Goal: Find specific page/section

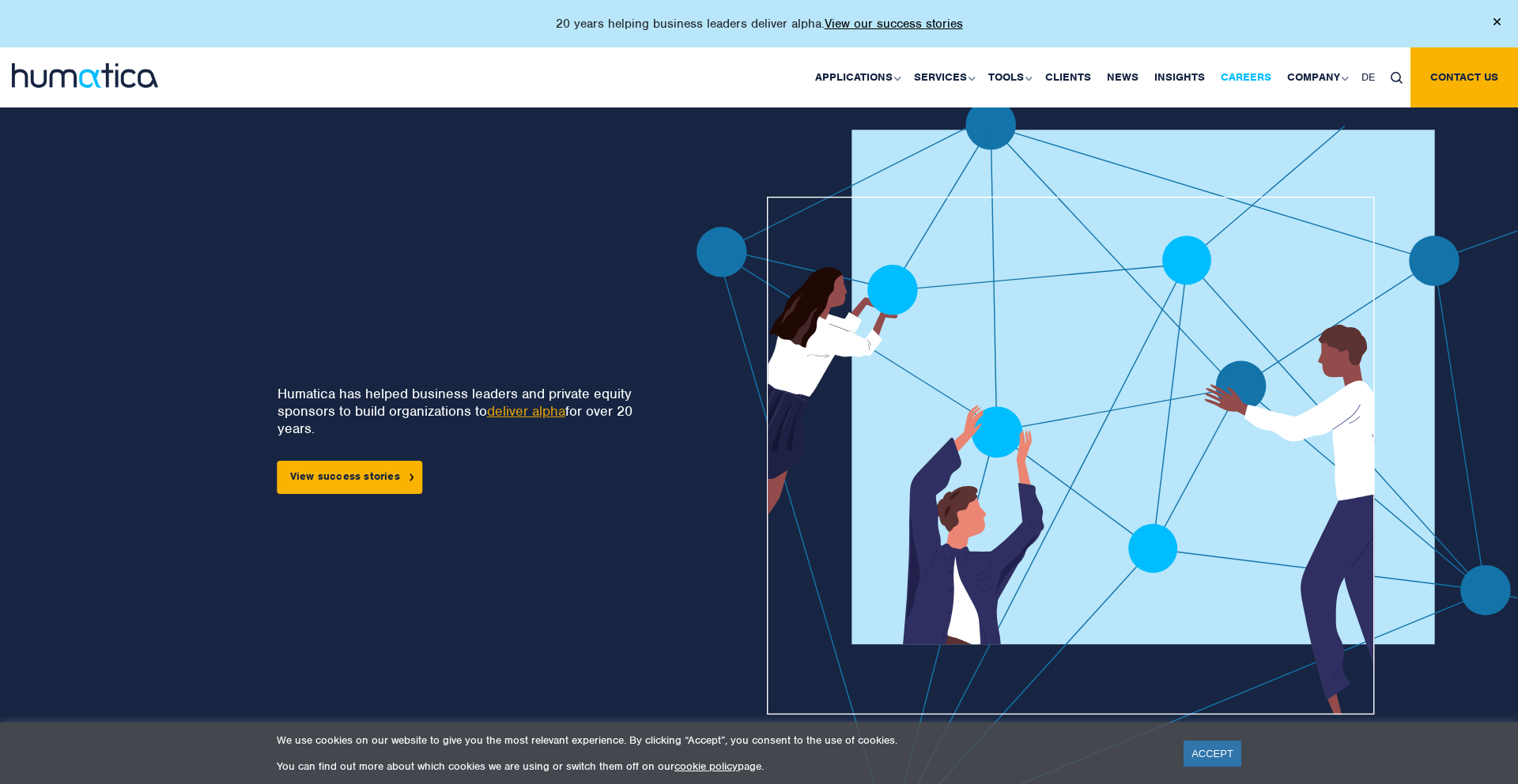
click at [1248, 69] on link "Careers" at bounding box center [1247, 77] width 67 height 60
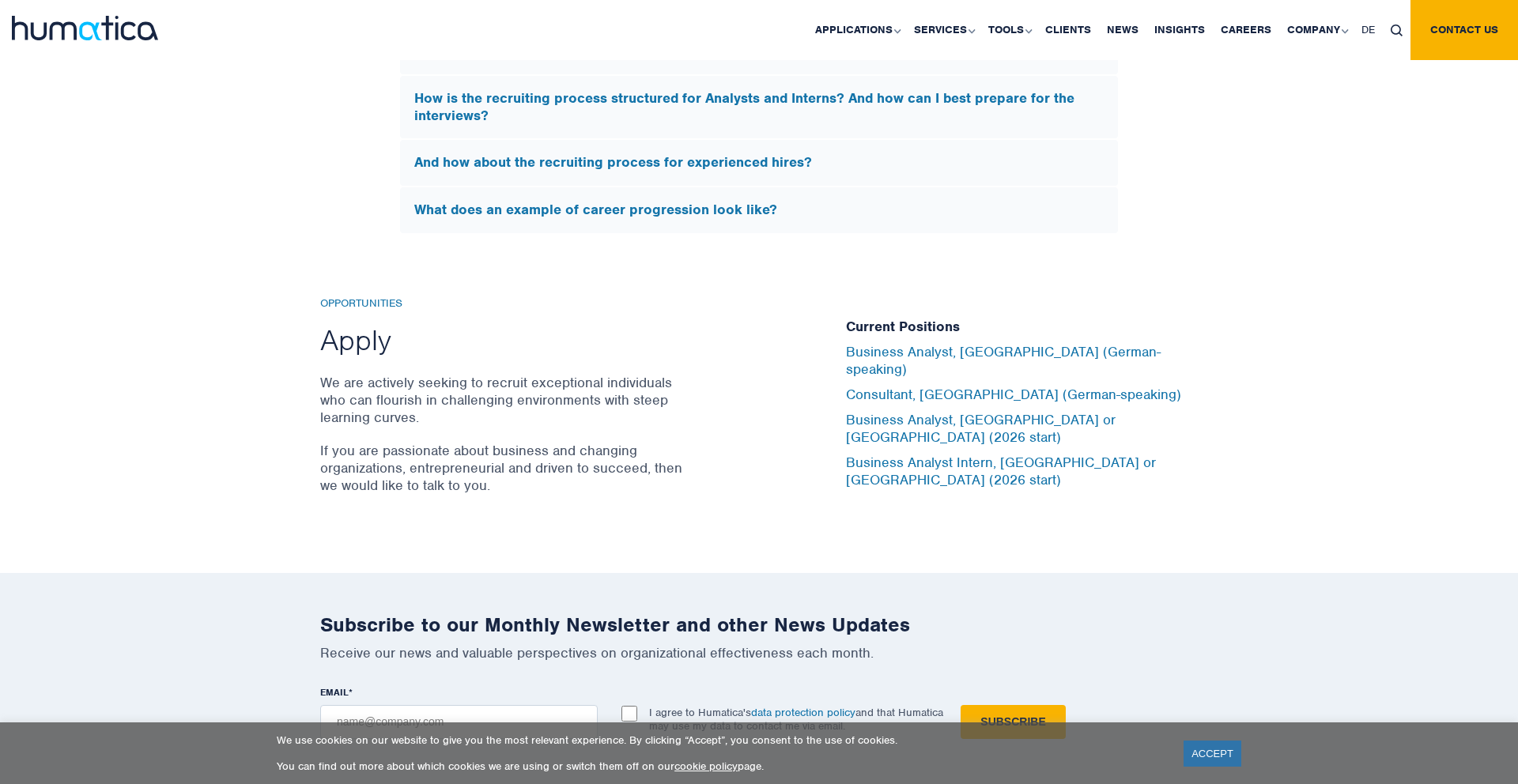
scroll to position [5048, 0]
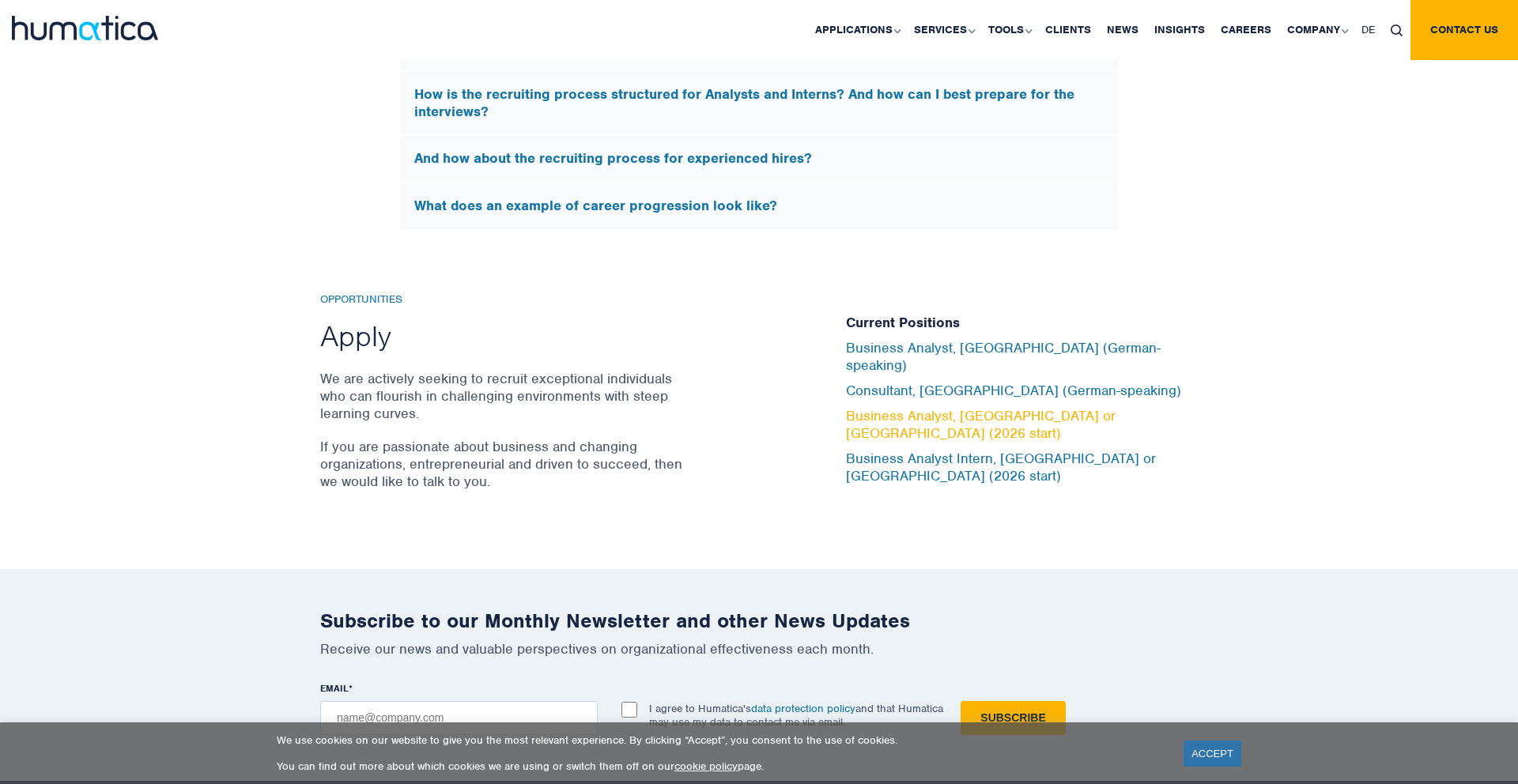
click at [908, 424] on link "Business Analyst, [GEOGRAPHIC_DATA] or [GEOGRAPHIC_DATA] (2026 start)" at bounding box center [981, 424] width 270 height 35
